Goal: Information Seeking & Learning: Learn about a topic

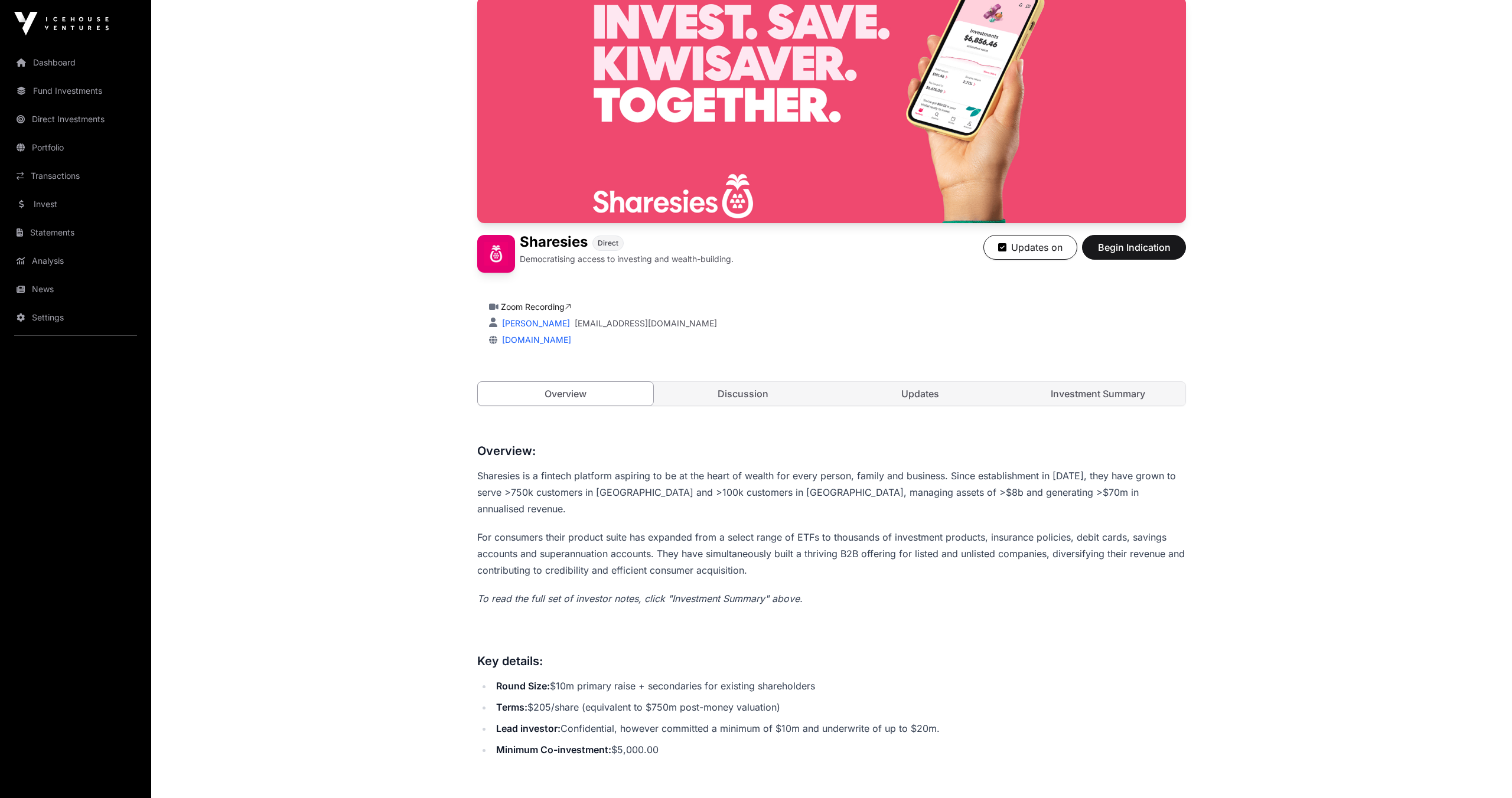
scroll to position [103, 0]
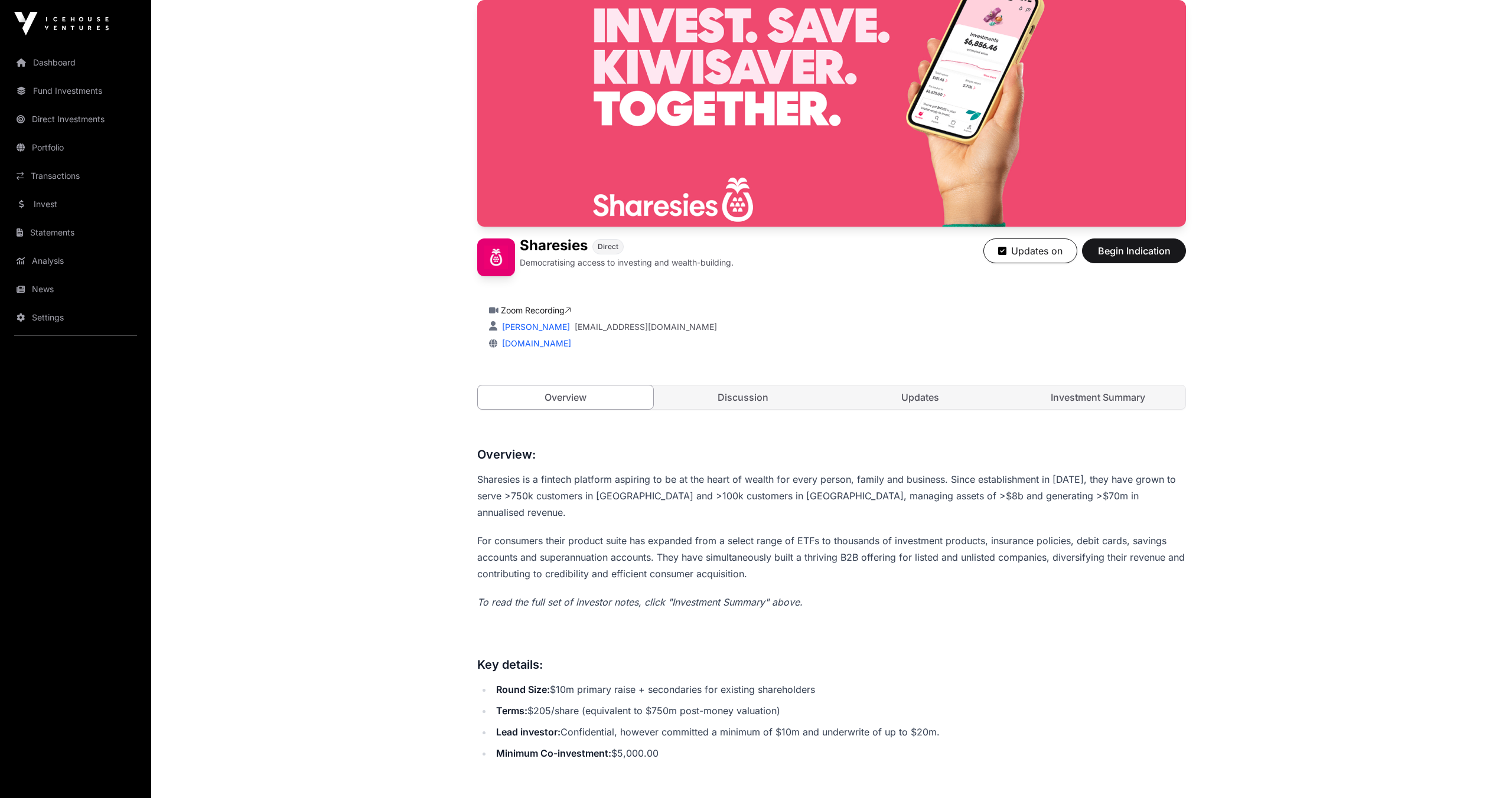
click at [794, 385] on link "Discussion" at bounding box center [743, 397] width 176 height 23
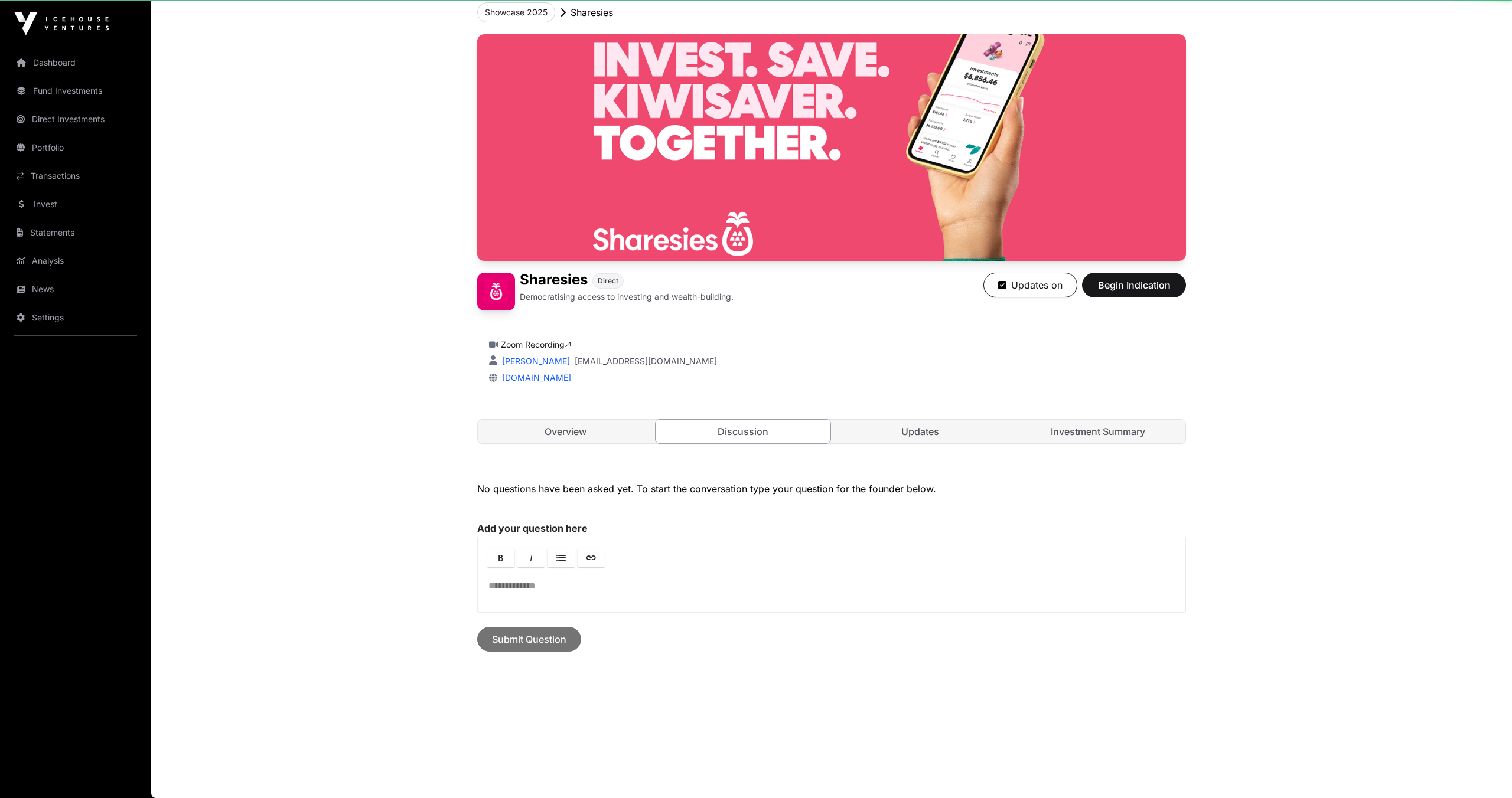
scroll to position [70, 0]
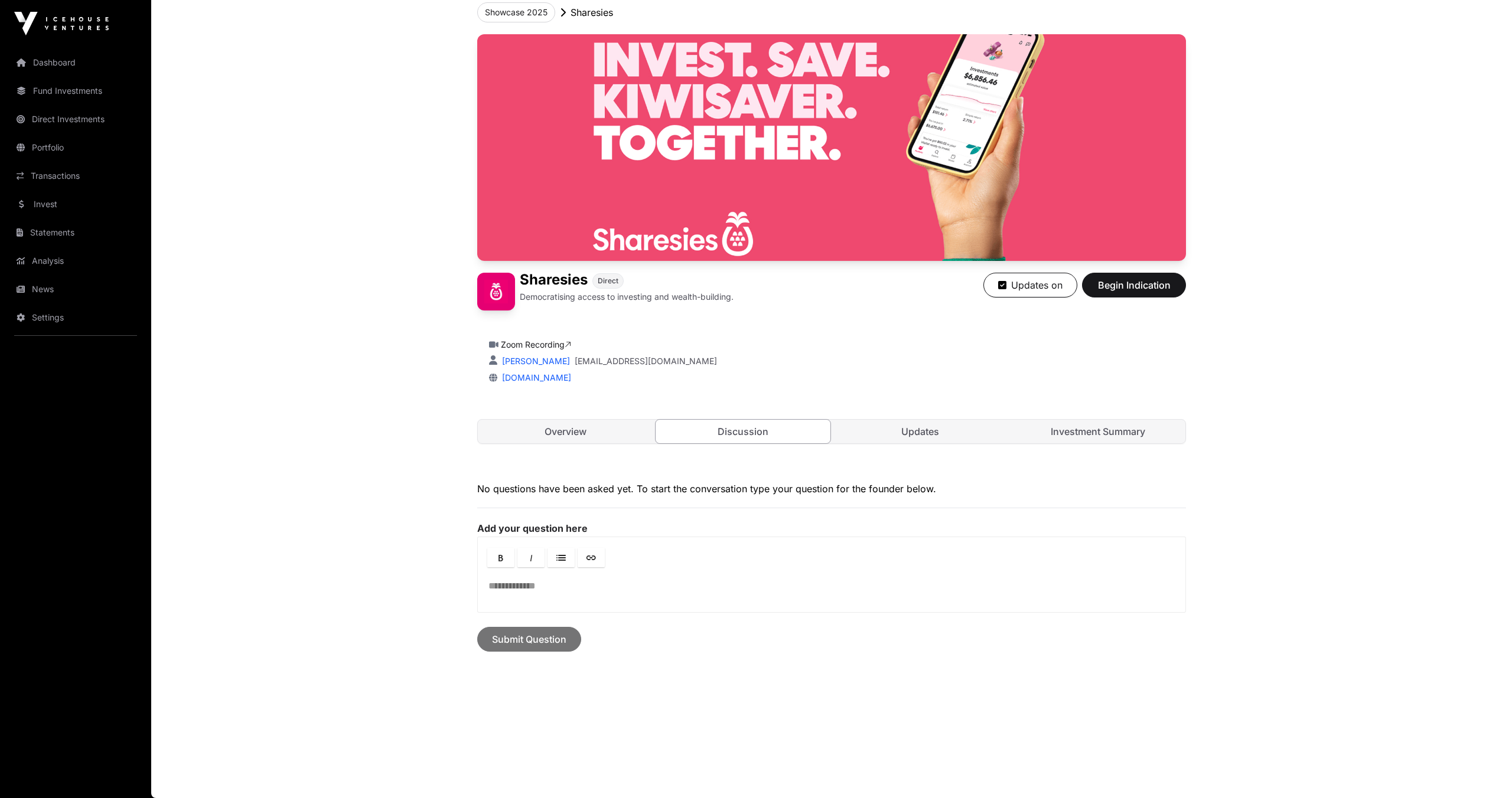
click at [937, 428] on link "Updates" at bounding box center [921, 431] width 176 height 23
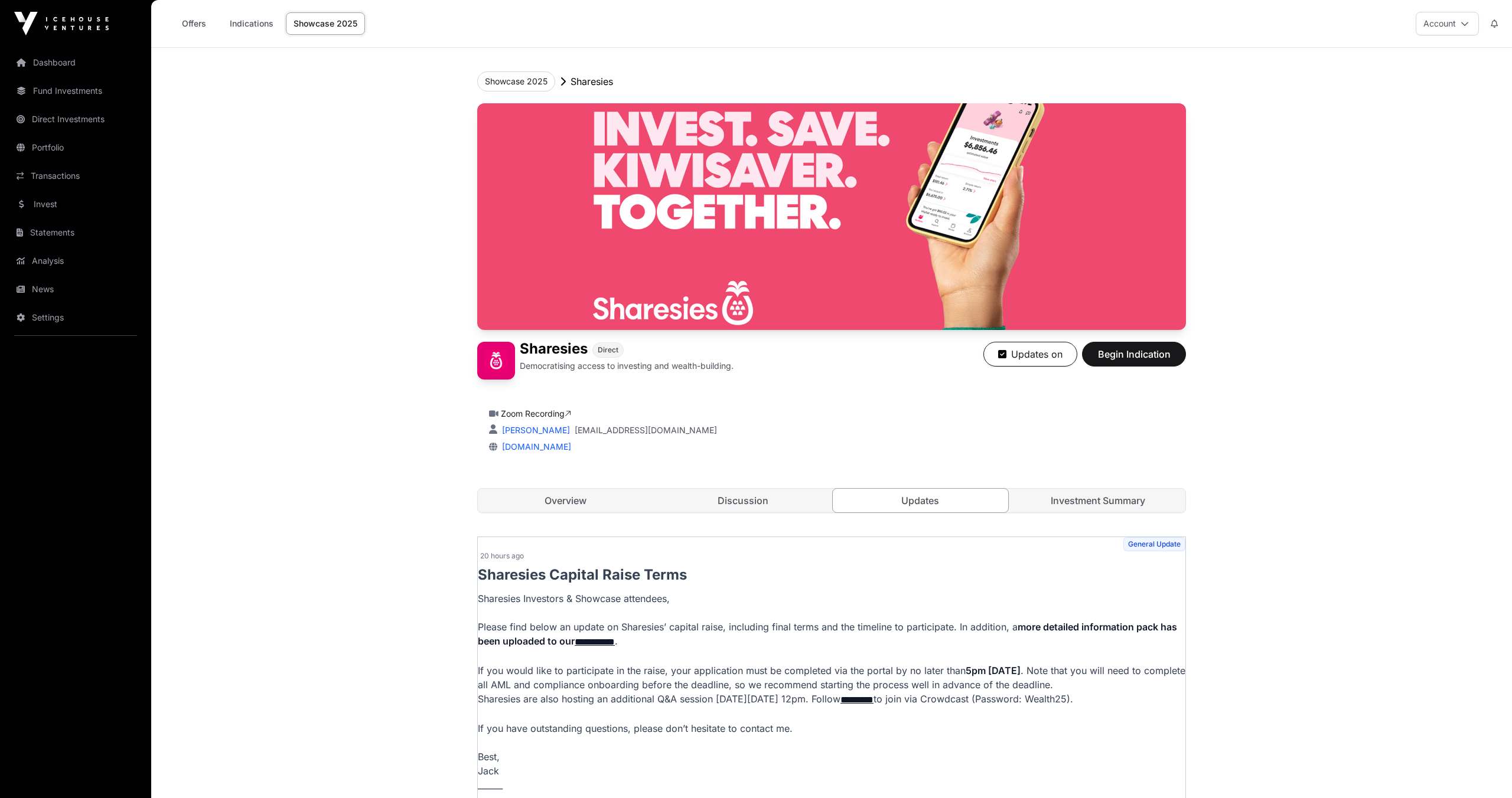
click at [1090, 490] on link "Investment Summary" at bounding box center [1098, 500] width 176 height 23
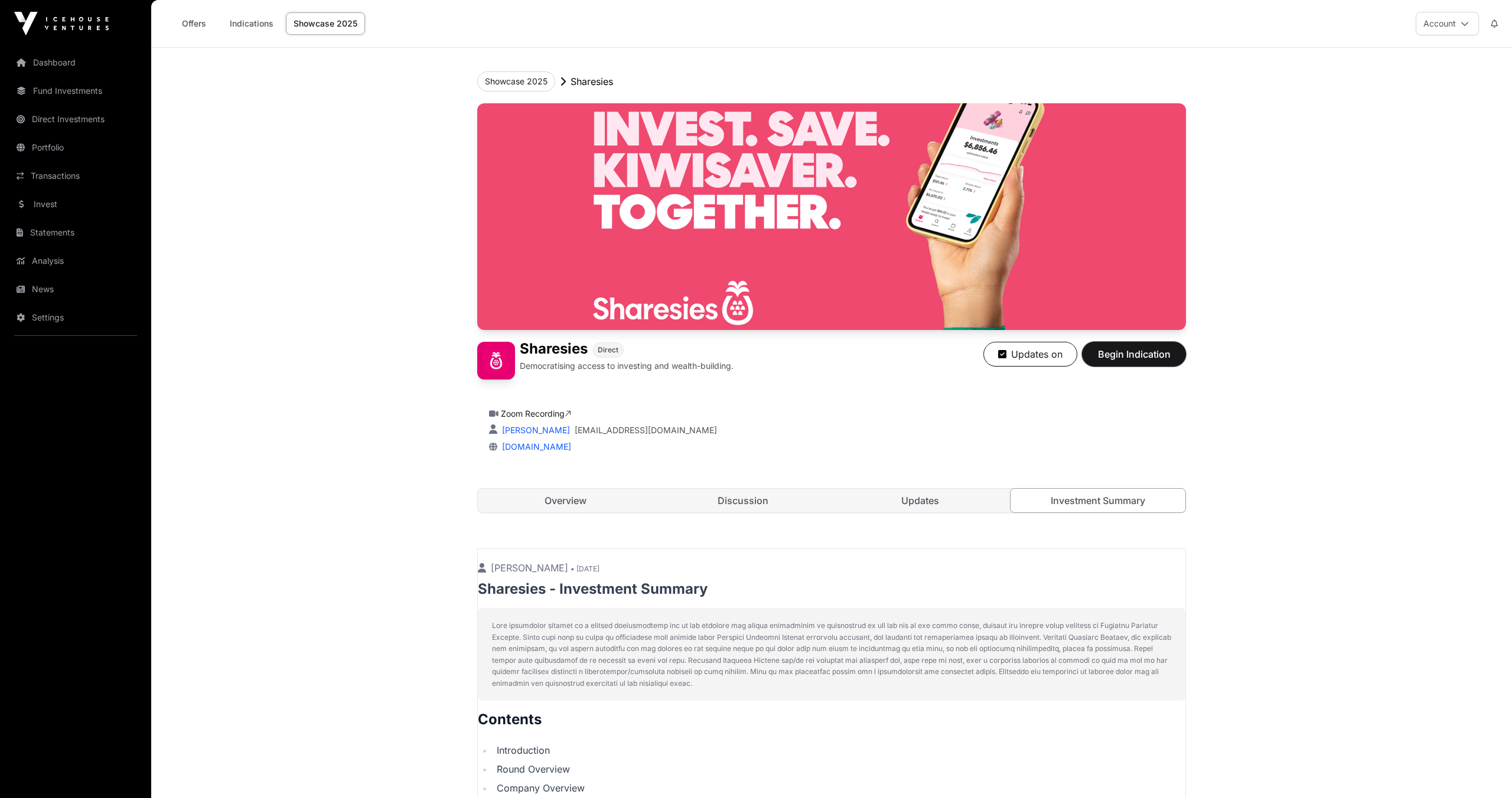
click at [1113, 356] on span "Begin Indication" at bounding box center [1134, 353] width 74 height 14
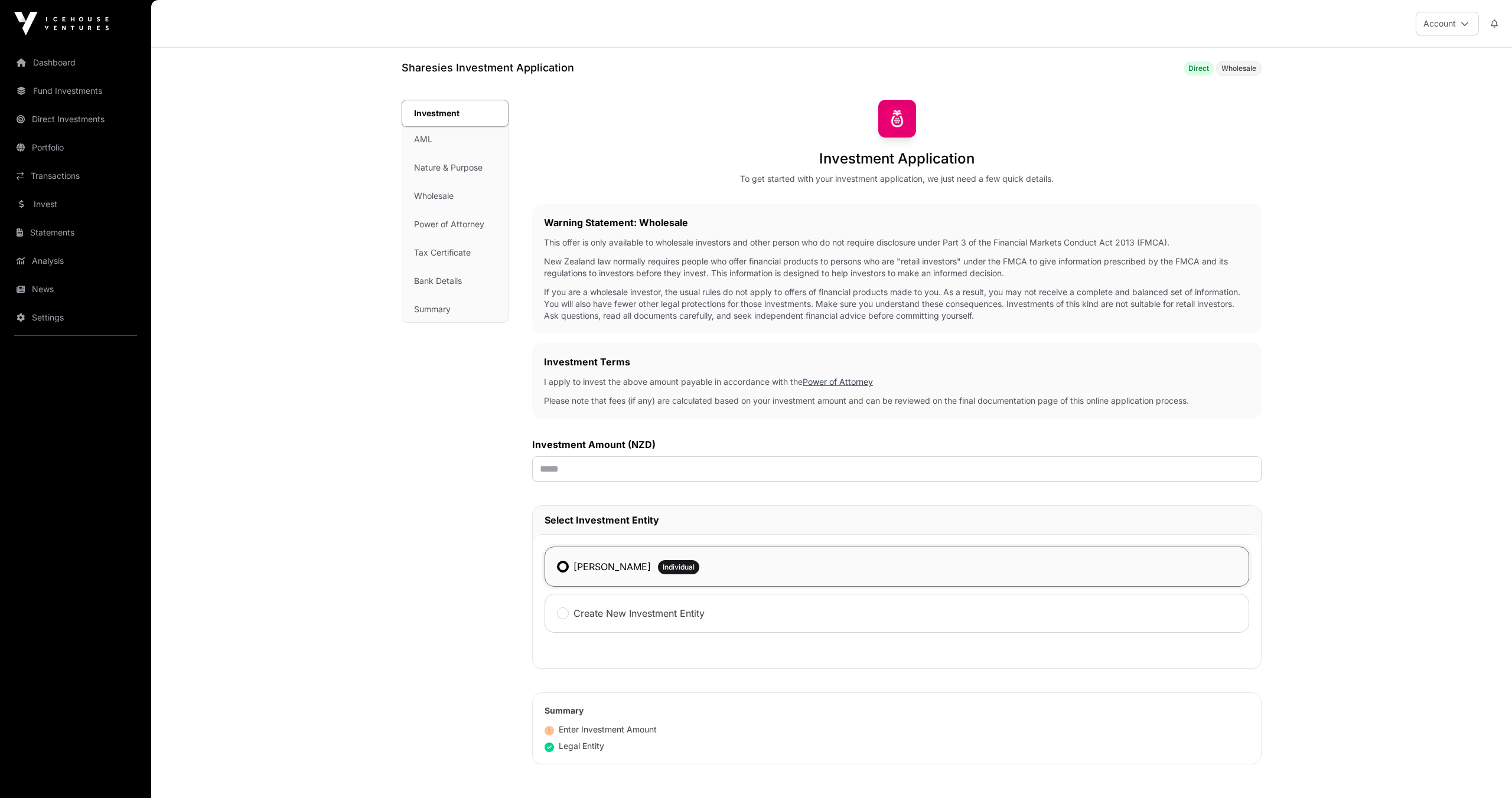
click at [55, 64] on link "Dashboard" at bounding box center [75, 63] width 133 height 26
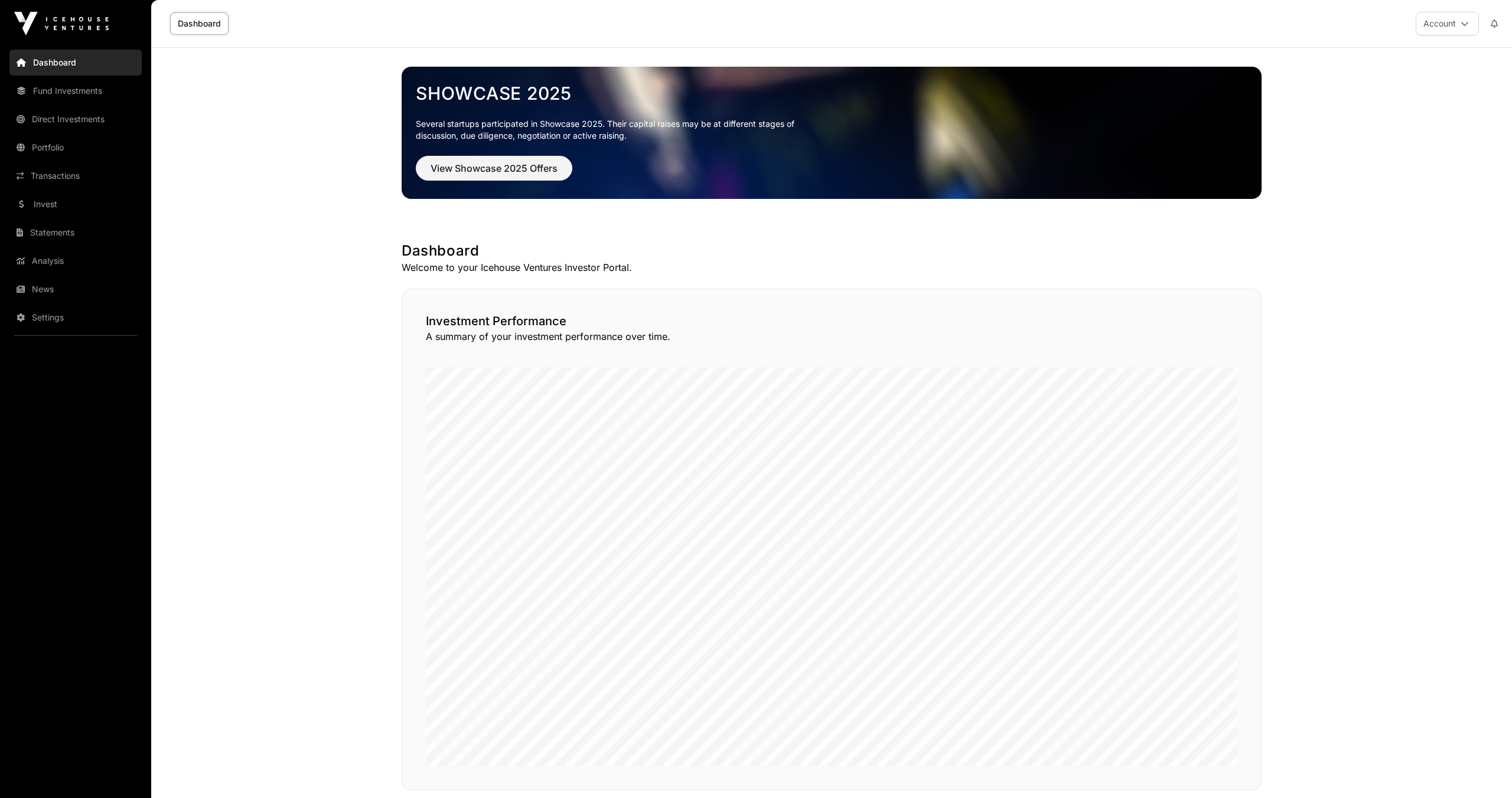
click at [55, 146] on link "Portfolio" at bounding box center [75, 148] width 133 height 26
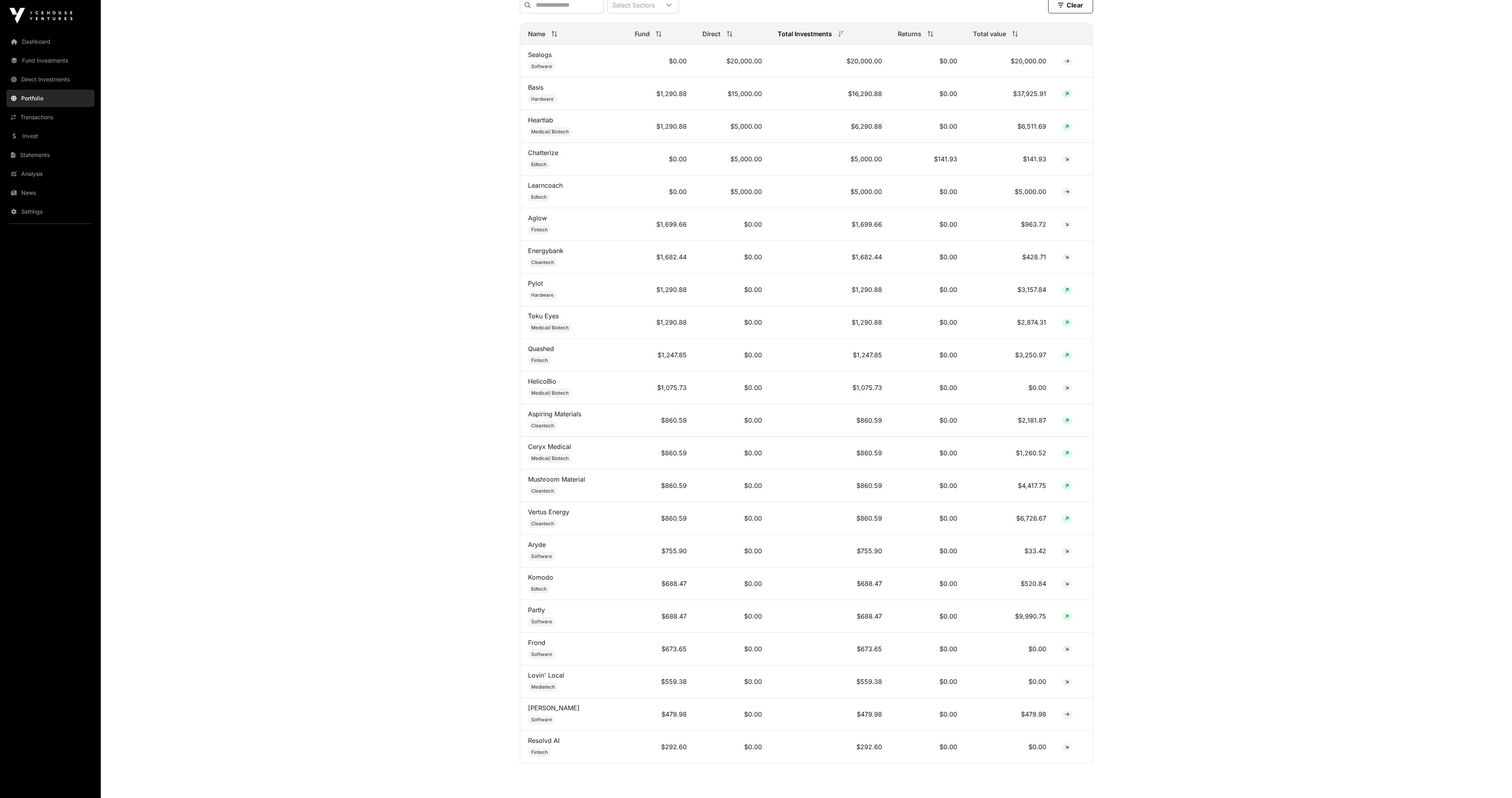
scroll to position [344, 0]
